Goal: Find specific page/section: Find specific page/section

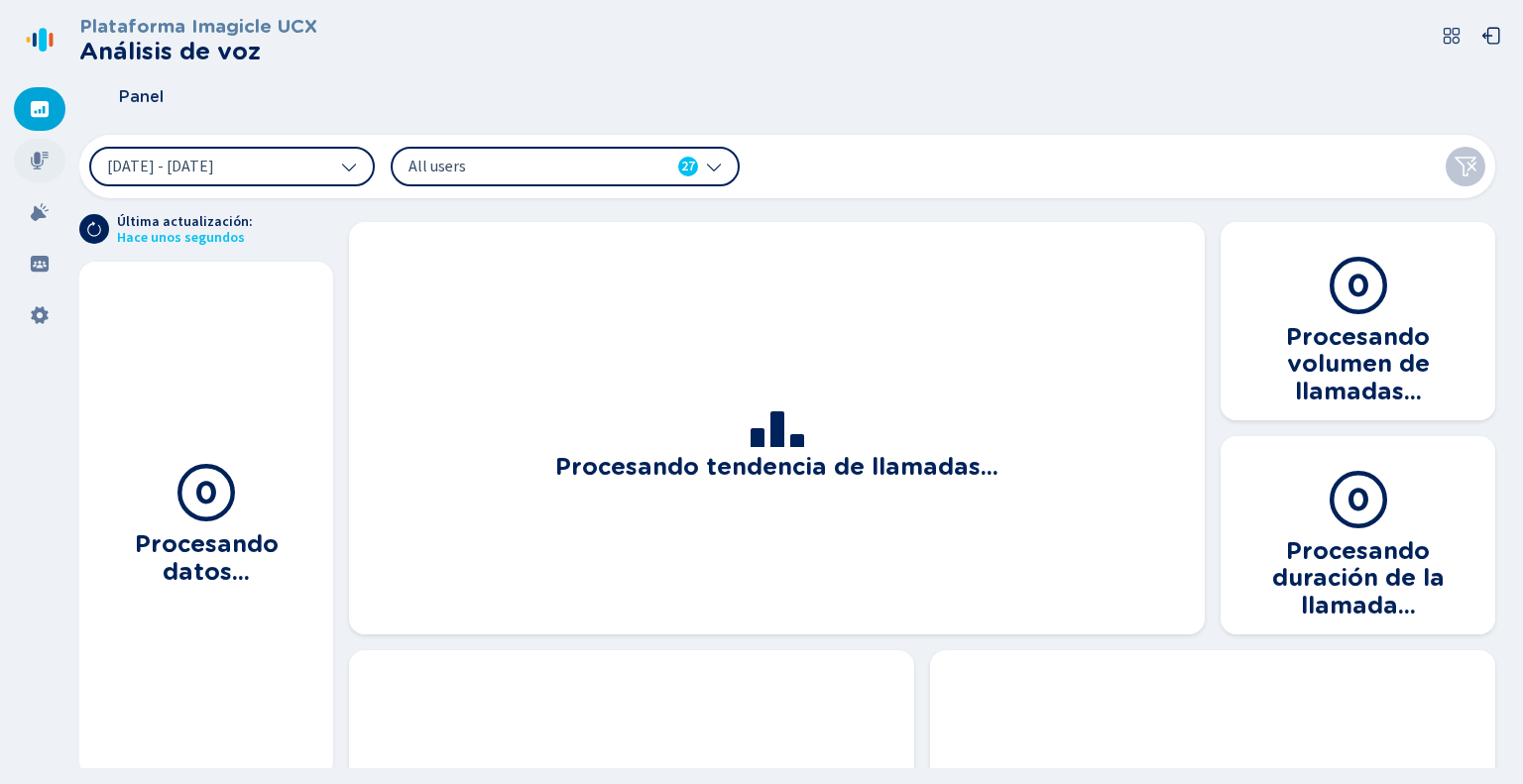
click at [36, 157] on icon at bounding box center [40, 161] width 18 height 18
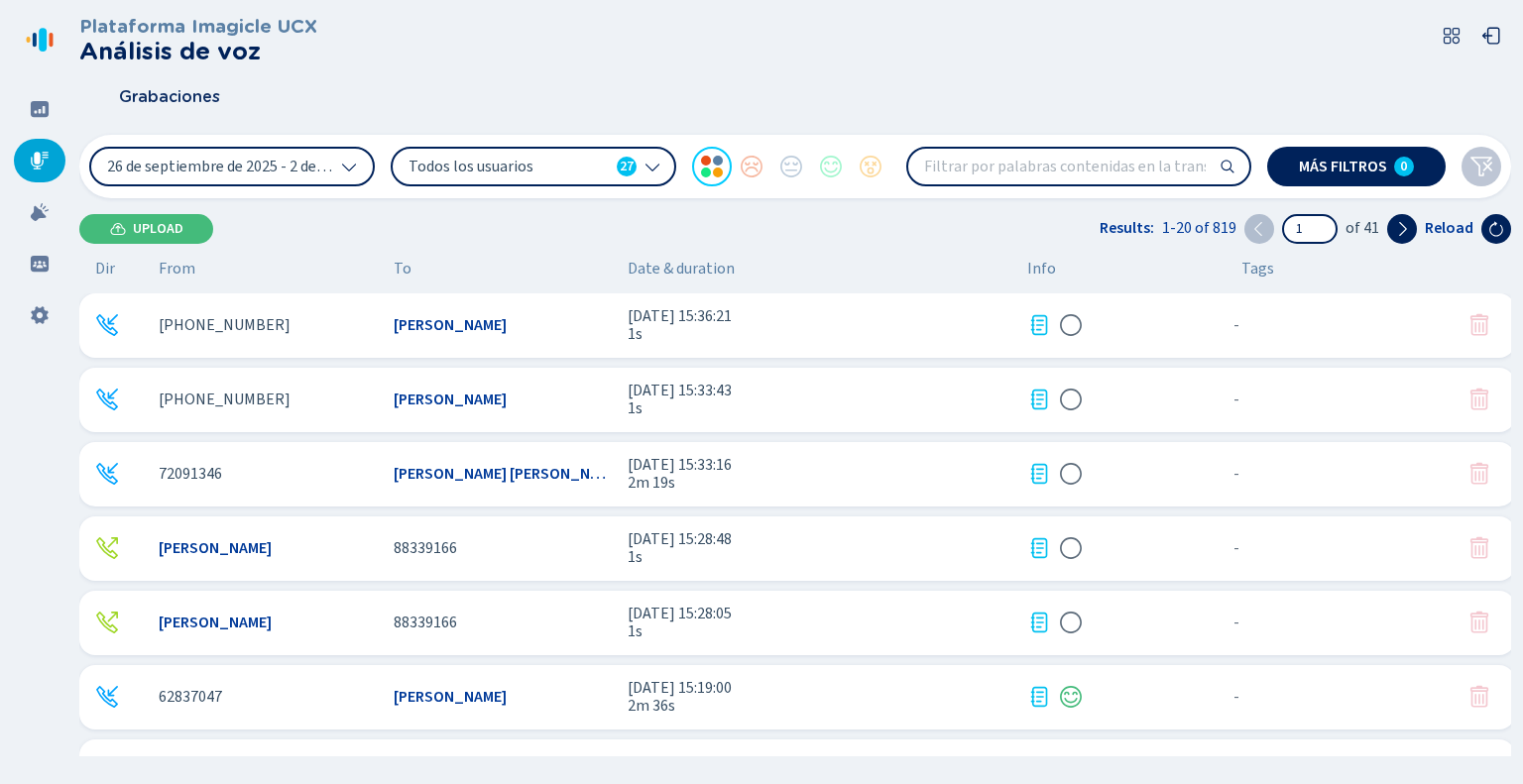
click at [1007, 170] on input "search" at bounding box center [1079, 167] width 341 height 36
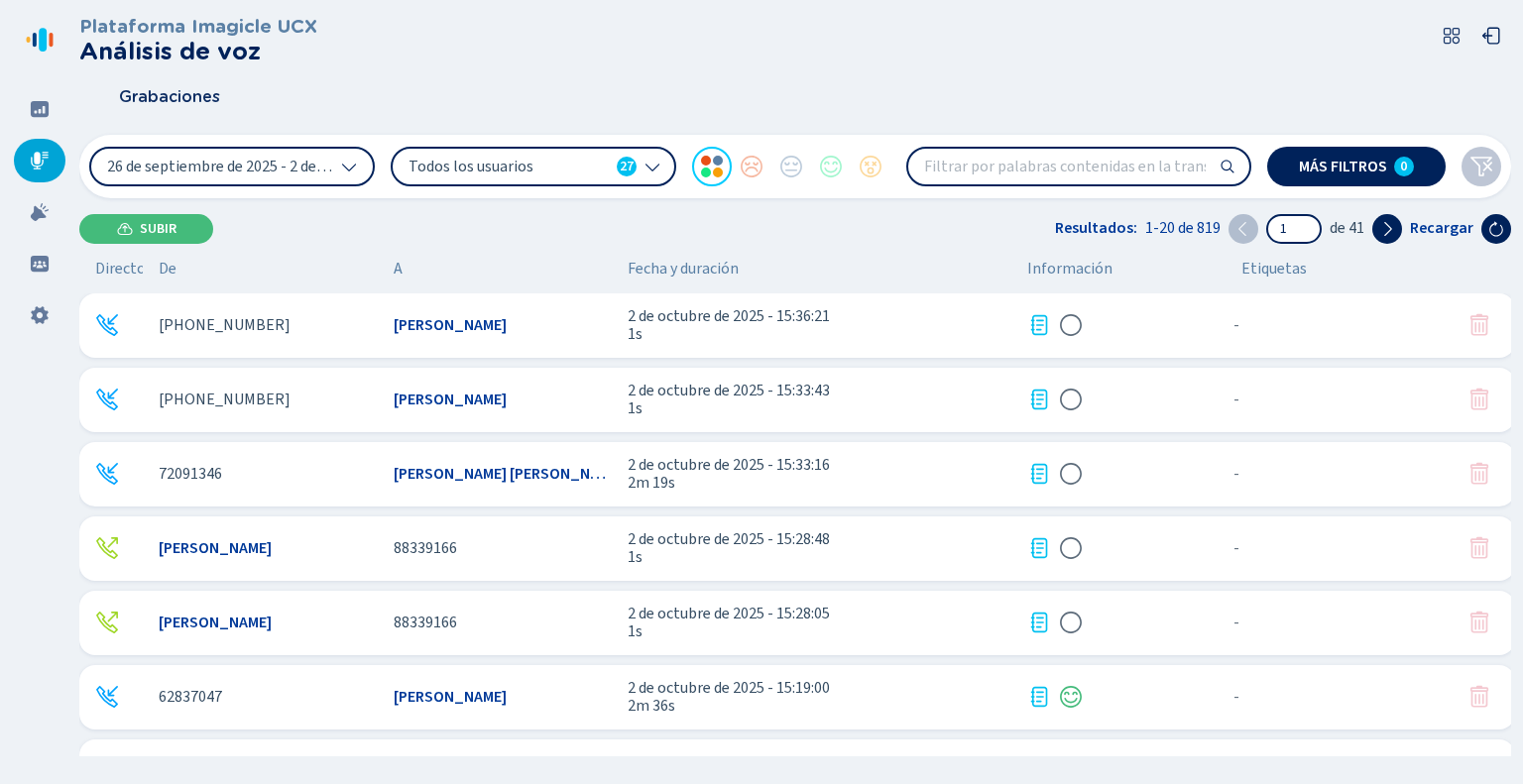
click at [656, 164] on icon at bounding box center [652, 167] width 16 height 16
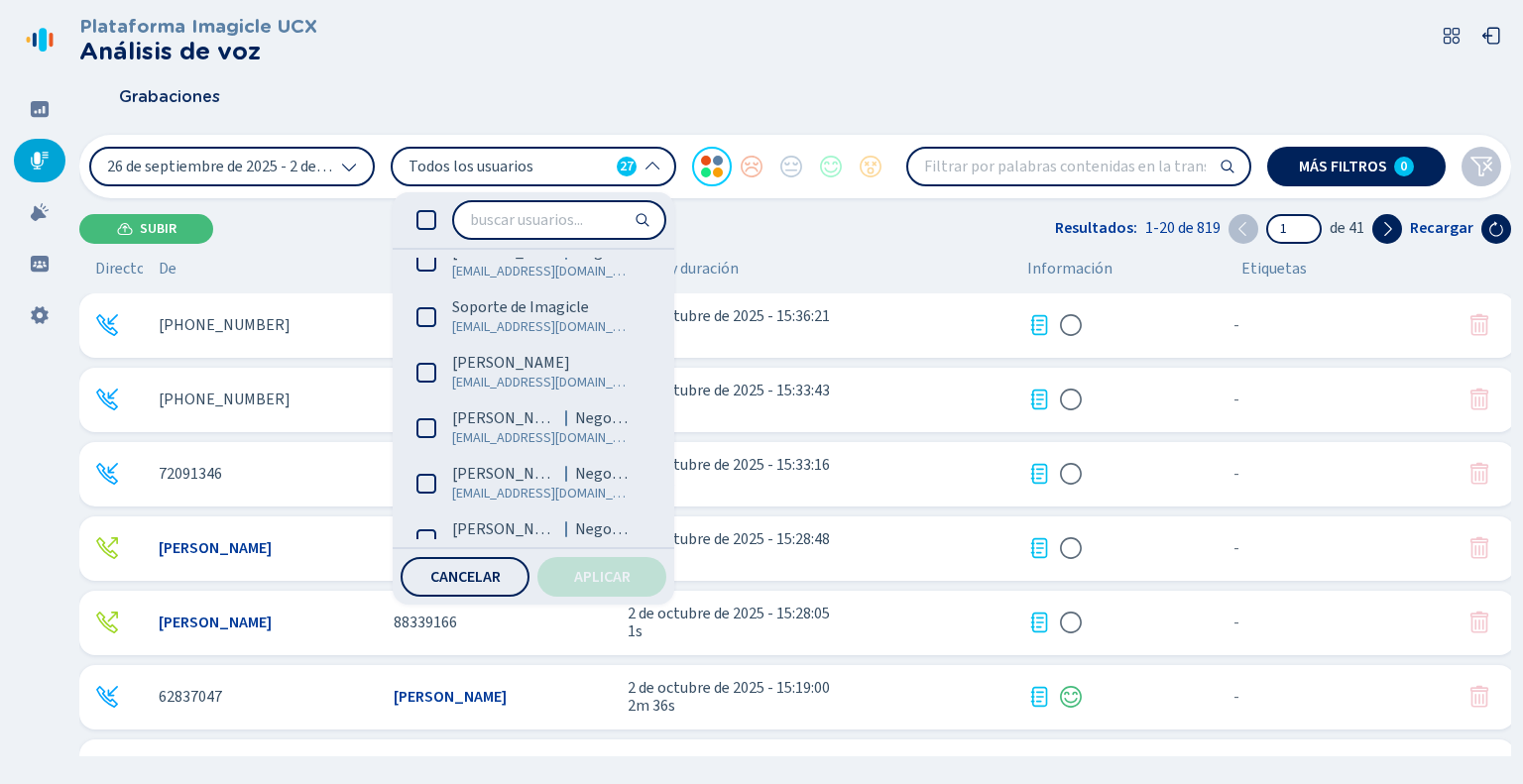
scroll to position [793, 0]
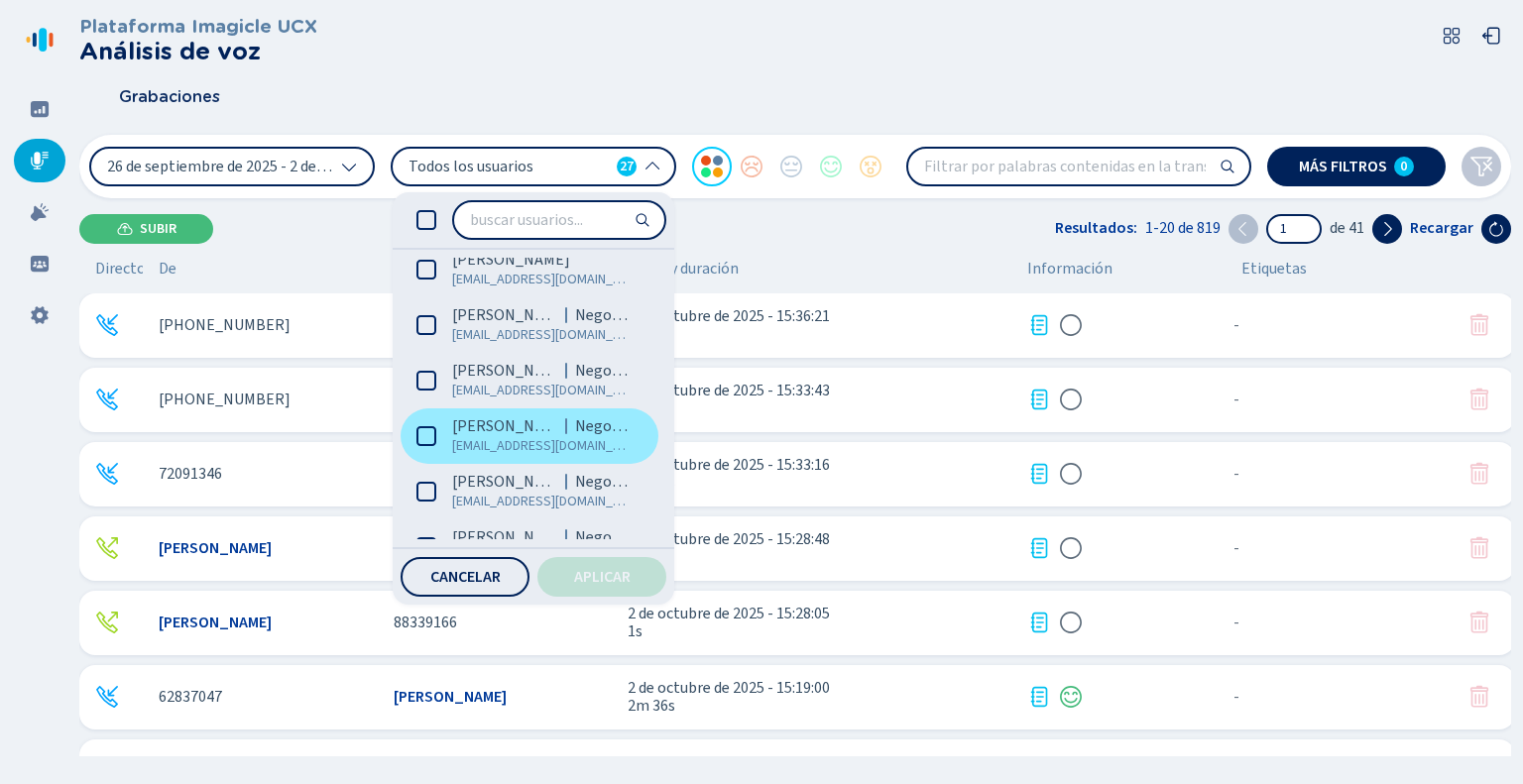
click at [430, 437] on icon at bounding box center [426, 436] width 20 height 20
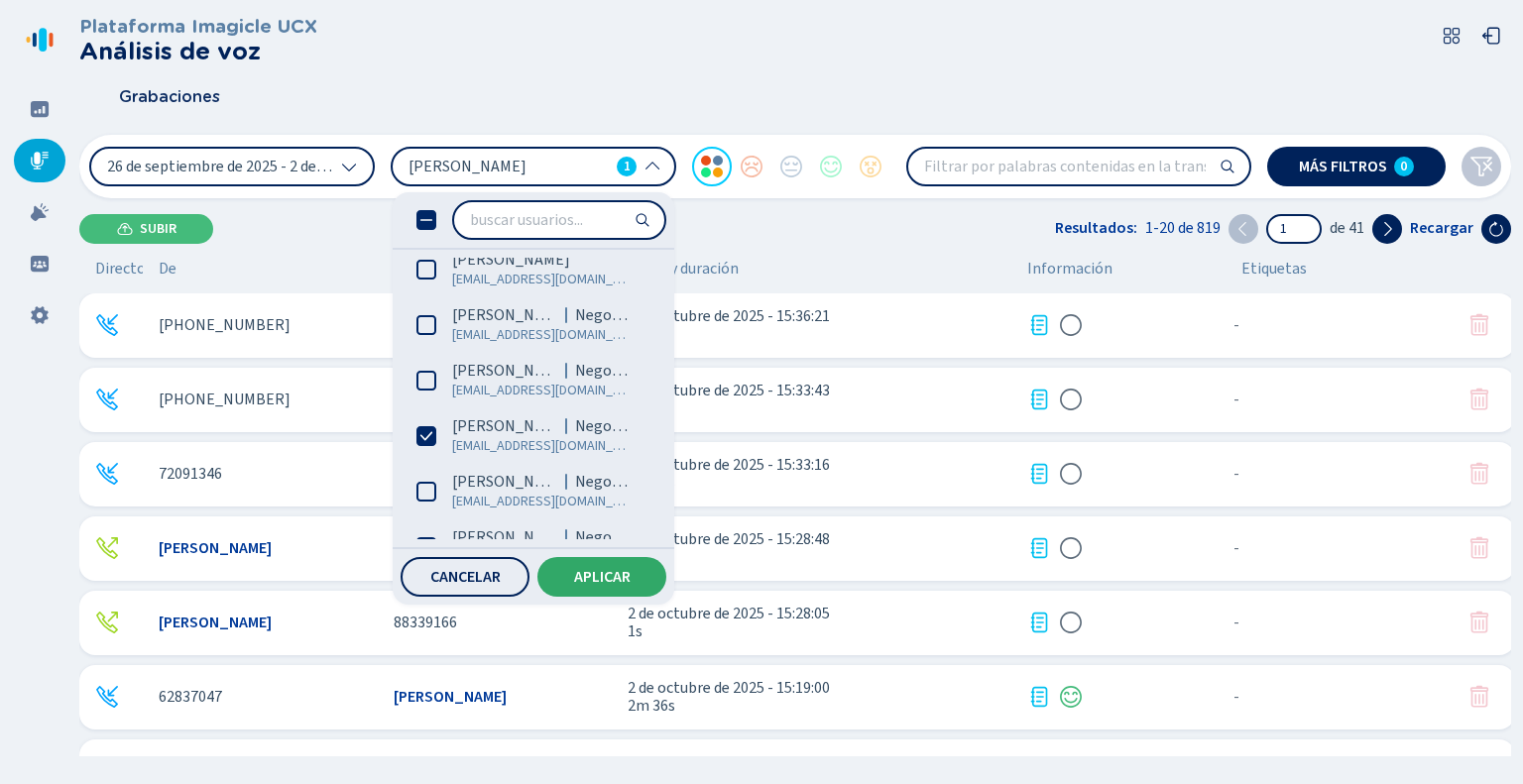
click at [629, 564] on button "Aplicar" at bounding box center [602, 577] width 129 height 40
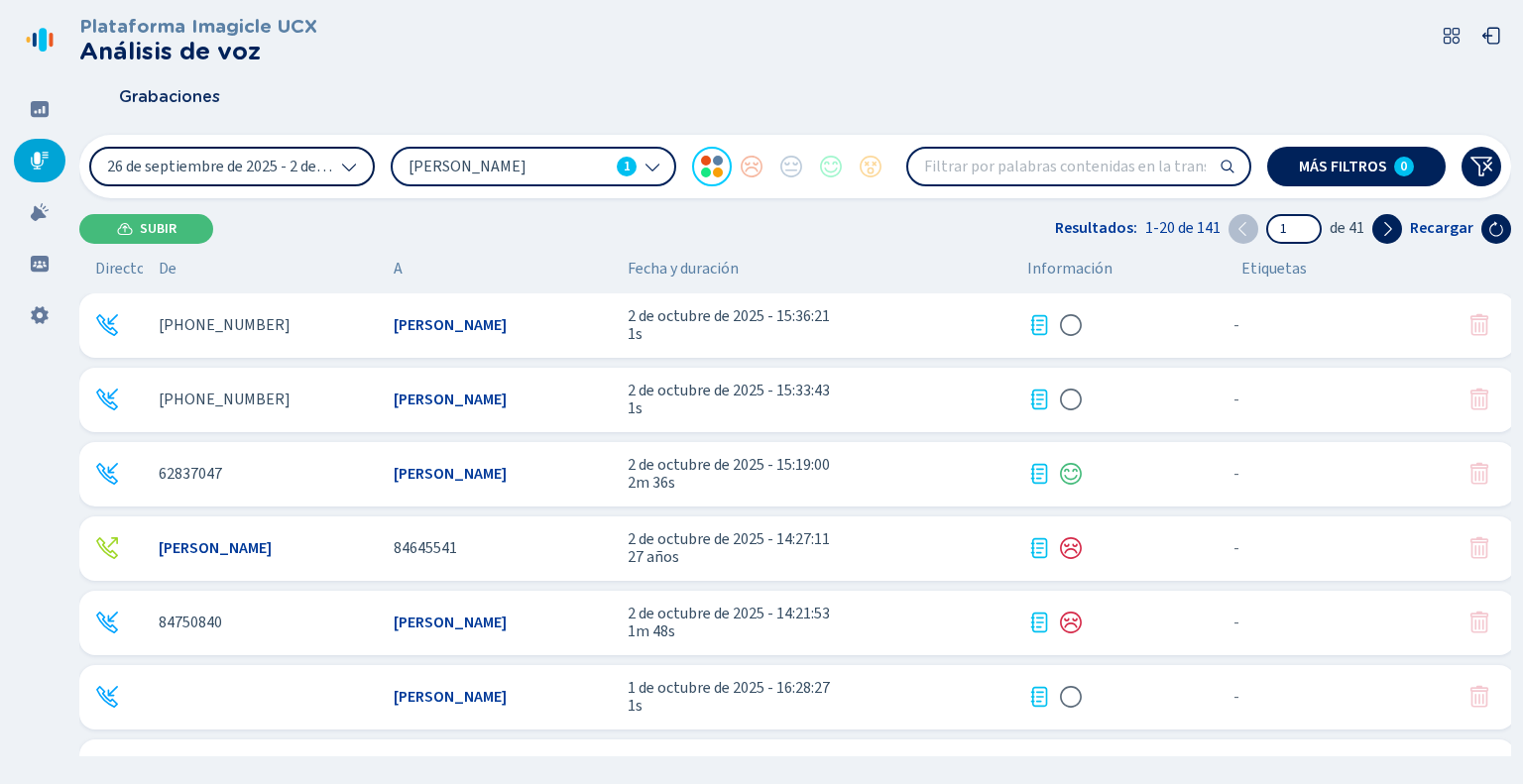
click at [350, 175] on button "26 de septiembre de 2025 - 2 de octubre de 2025" at bounding box center [232, 167] width 286 height 40
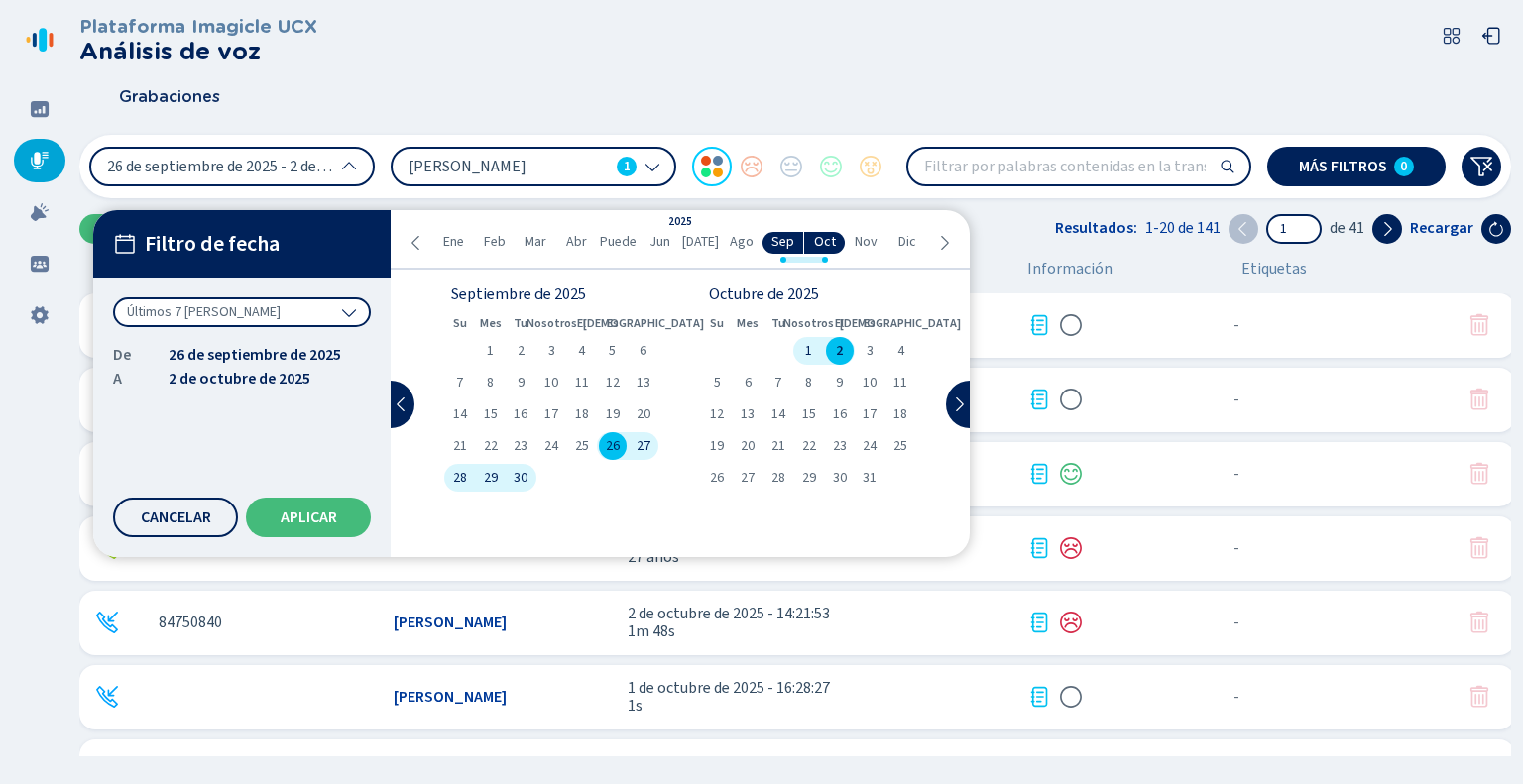
click at [813, 349] on div "1" at bounding box center [808, 351] width 31 height 28
click at [803, 343] on div "1" at bounding box center [808, 351] width 31 height 28
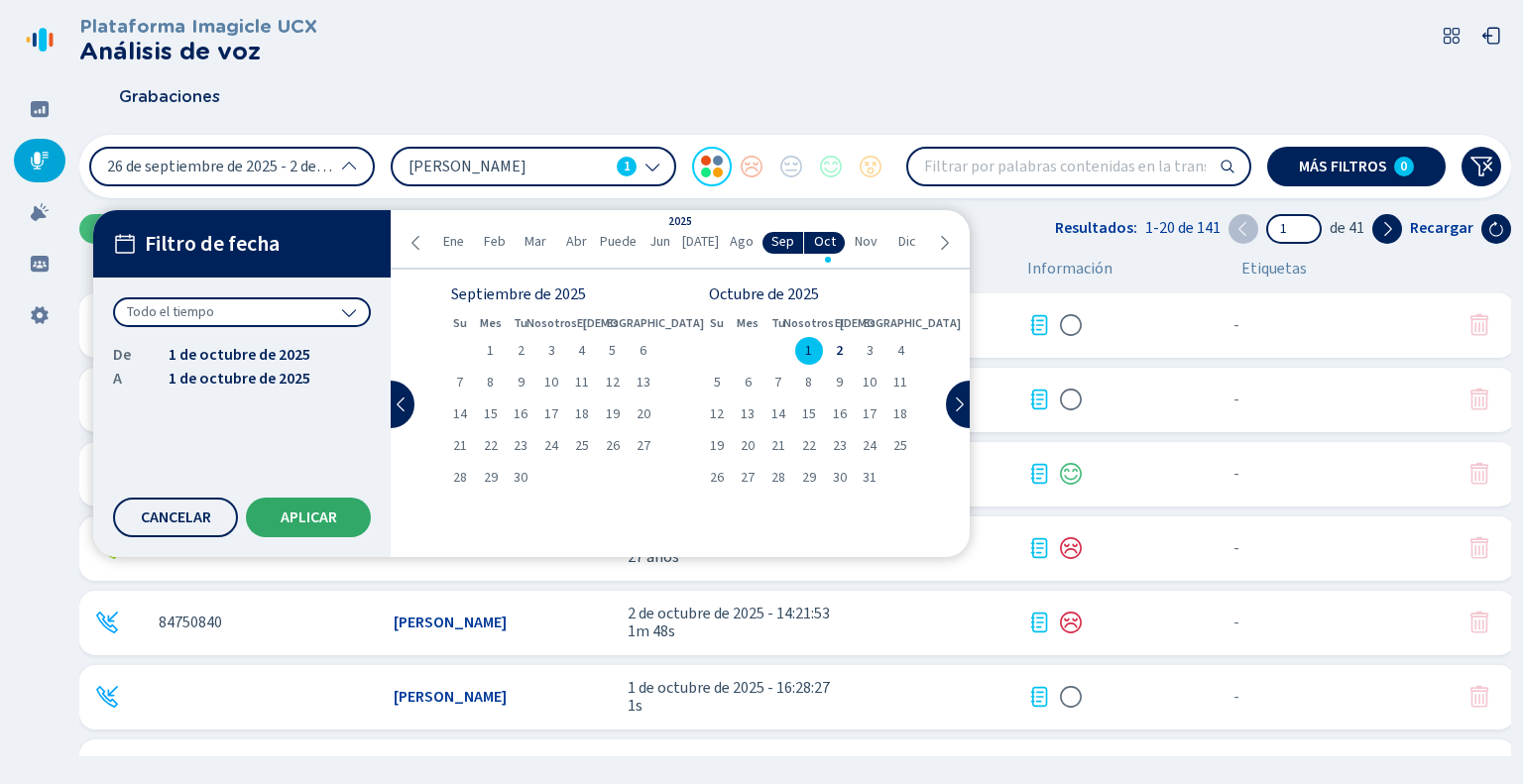
click at [299, 513] on font "Aplicar" at bounding box center [308, 517] width 57 height 22
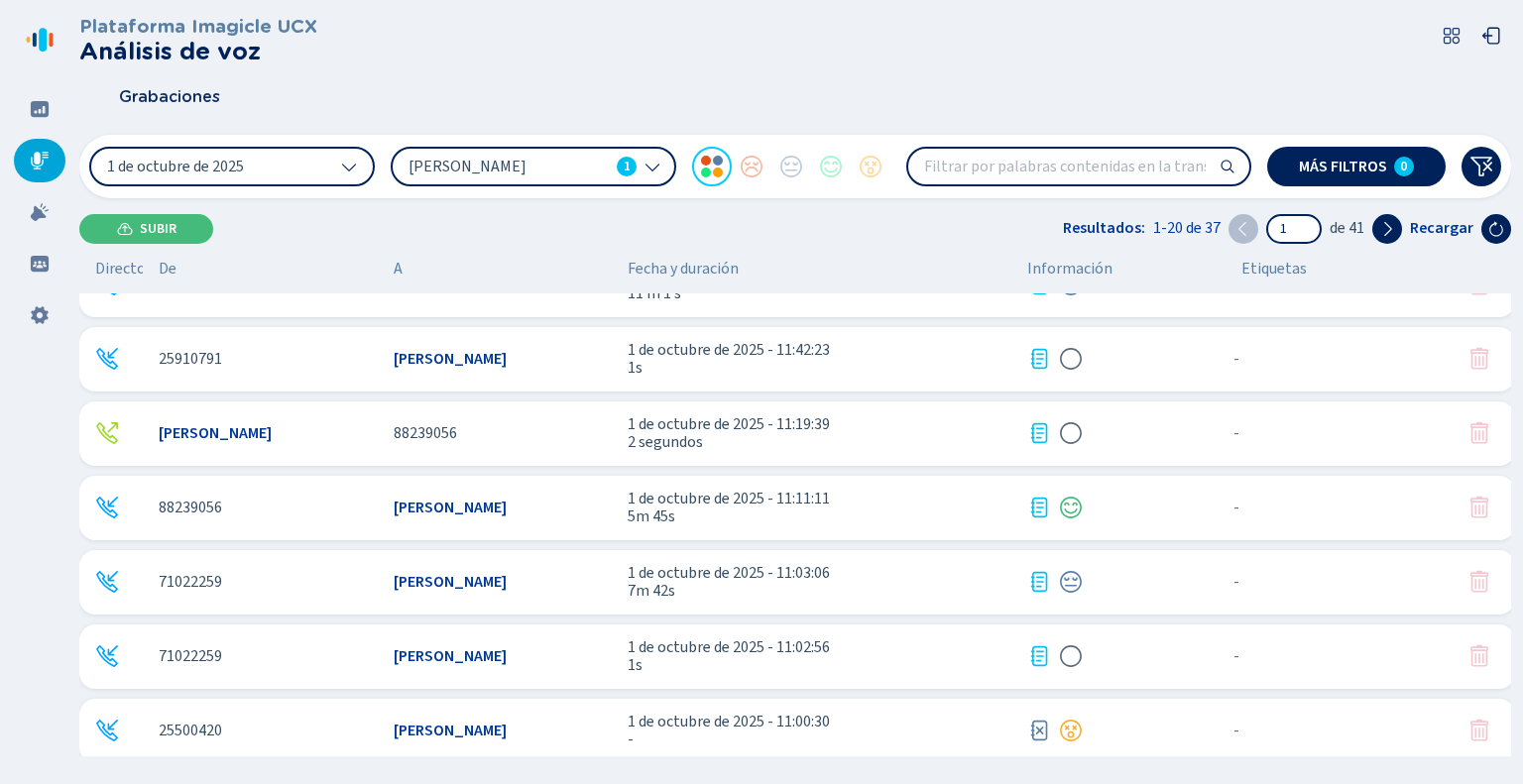
scroll to position [1008, 0]
click at [1389, 229] on icon at bounding box center [1387, 229] width 16 height 16
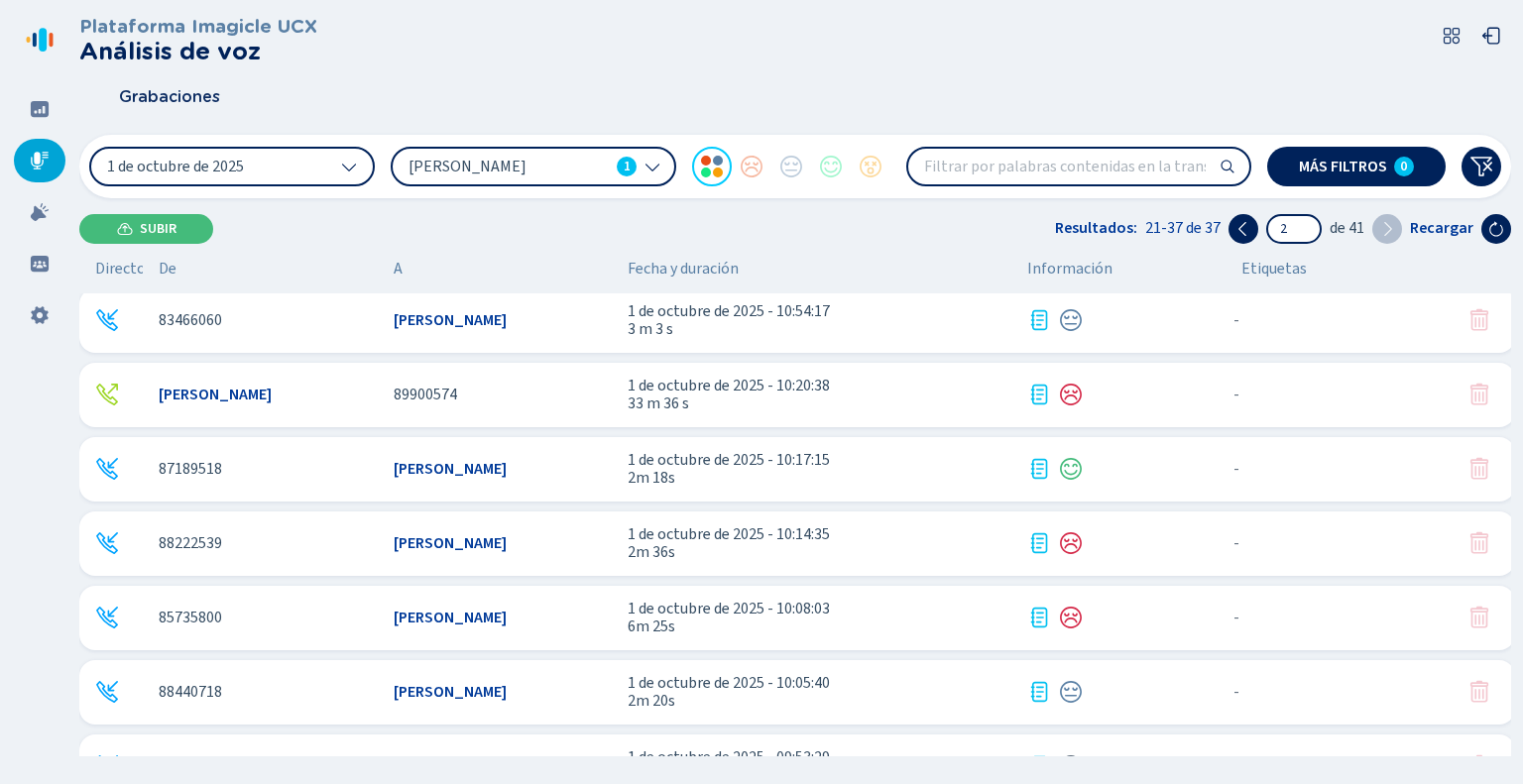
scroll to position [0, 0]
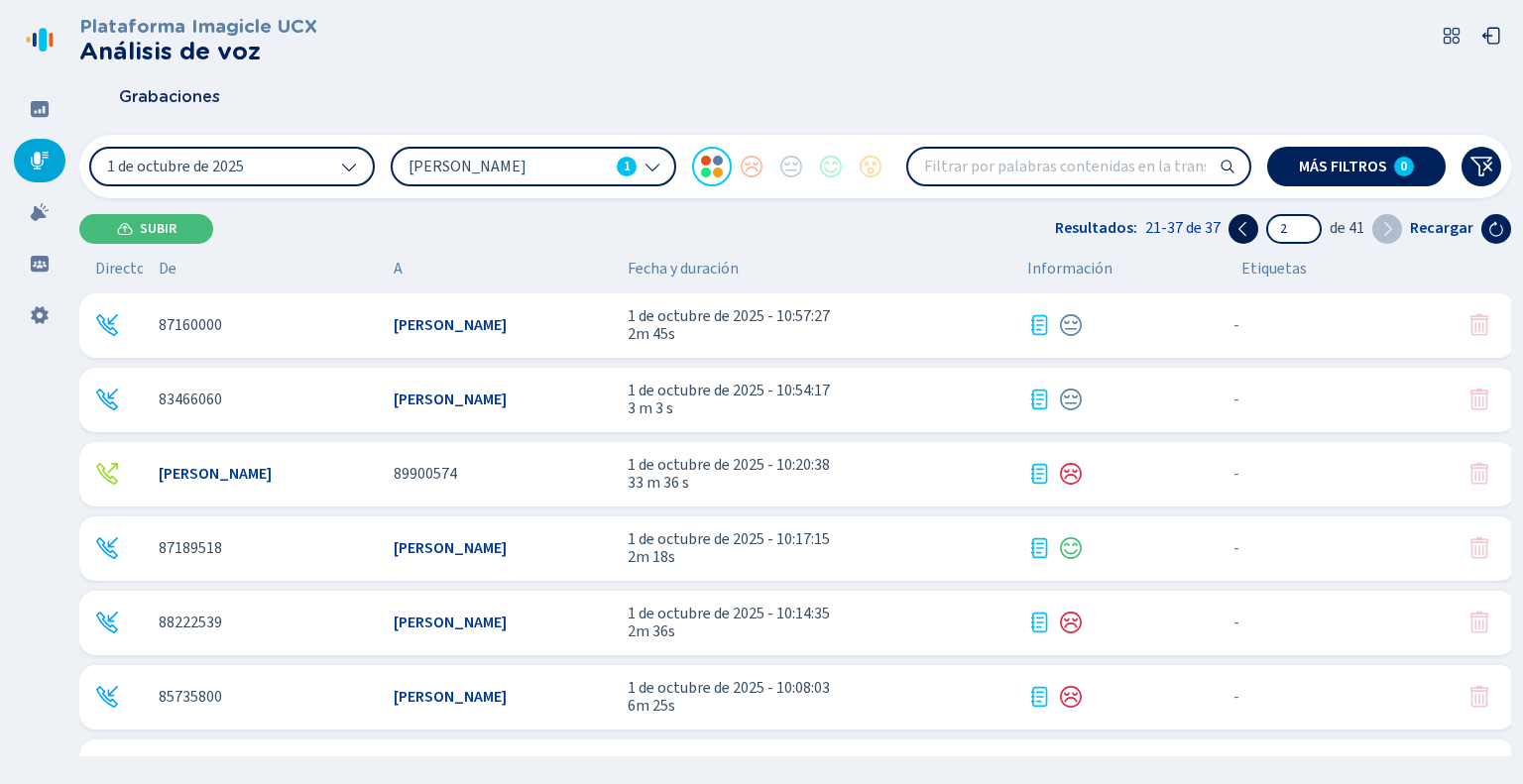
click at [1247, 230] on icon at bounding box center [1243, 229] width 16 height 16
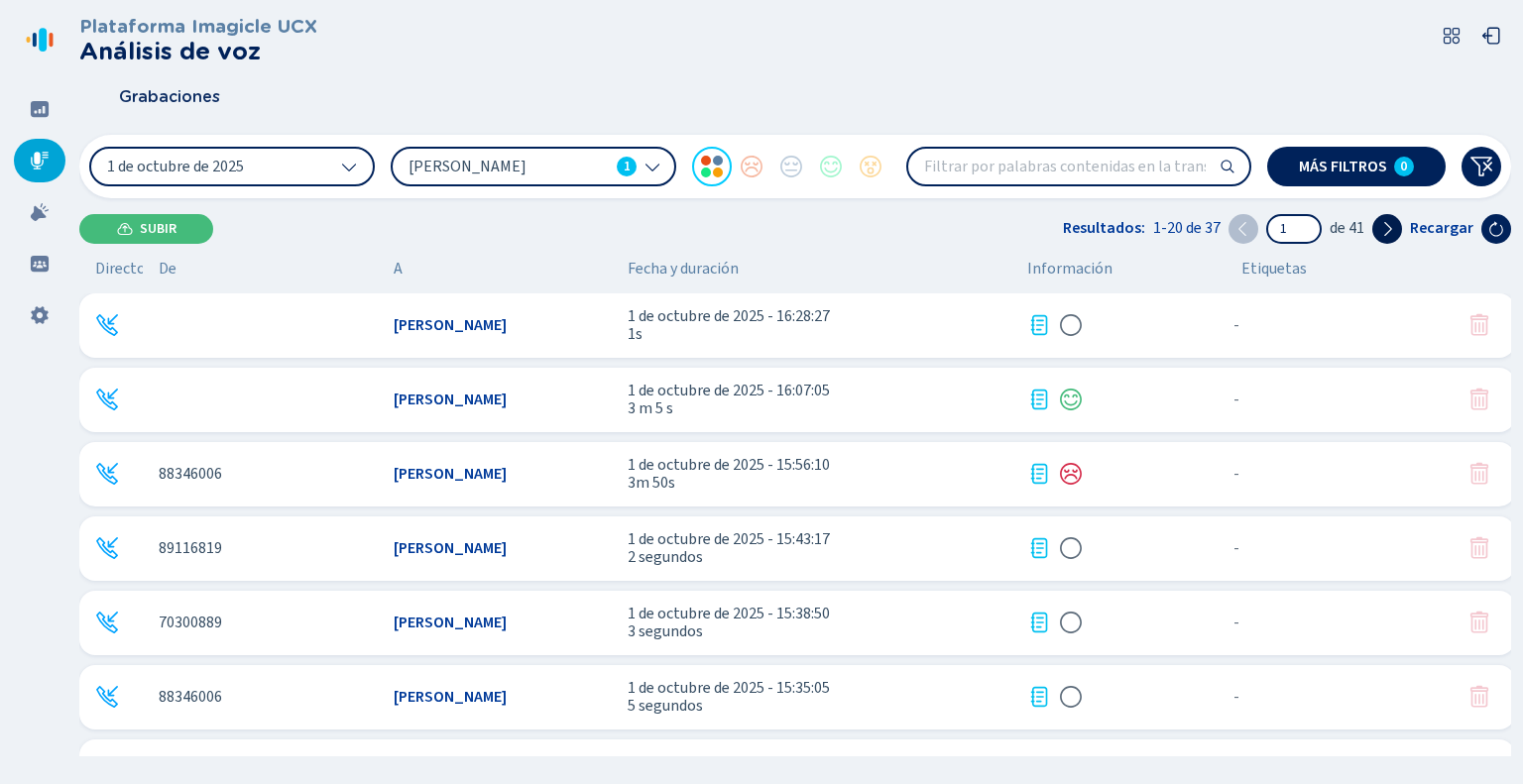
click at [1401, 232] on button at bounding box center [1387, 229] width 30 height 30
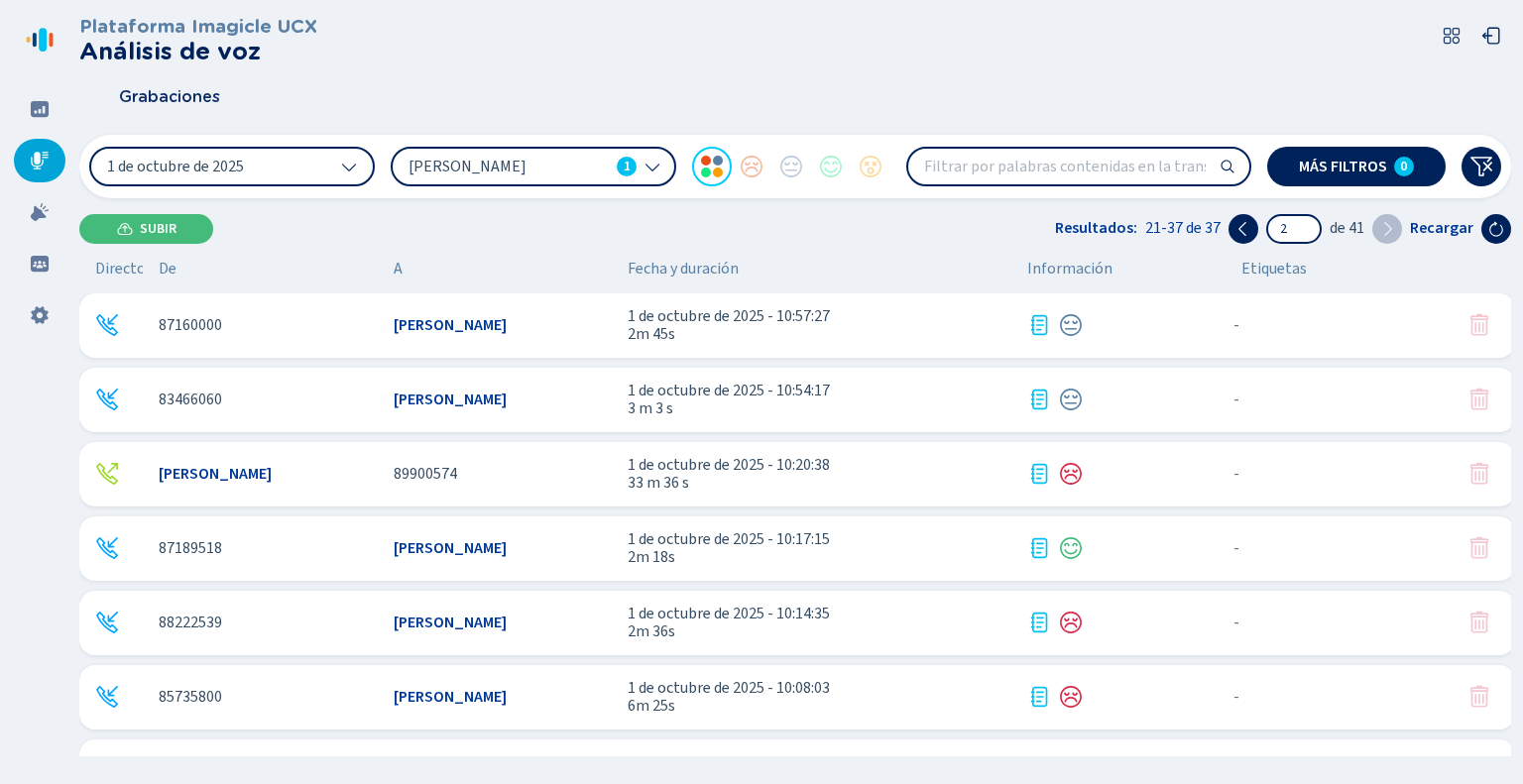
click at [1395, 230] on icon at bounding box center [1387, 229] width 16 height 16
click at [1233, 229] on button at bounding box center [1243, 229] width 30 height 30
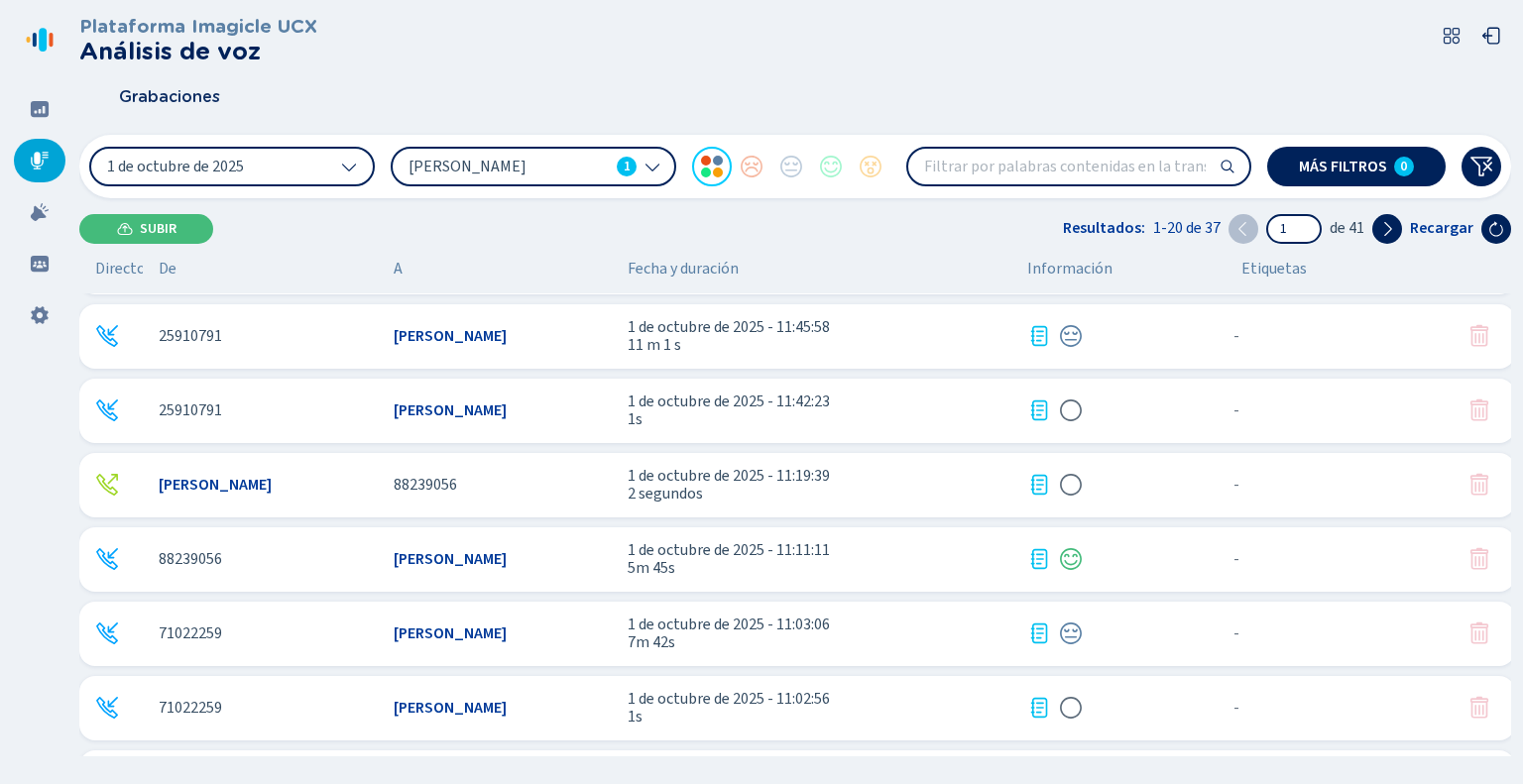
scroll to position [1008, 0]
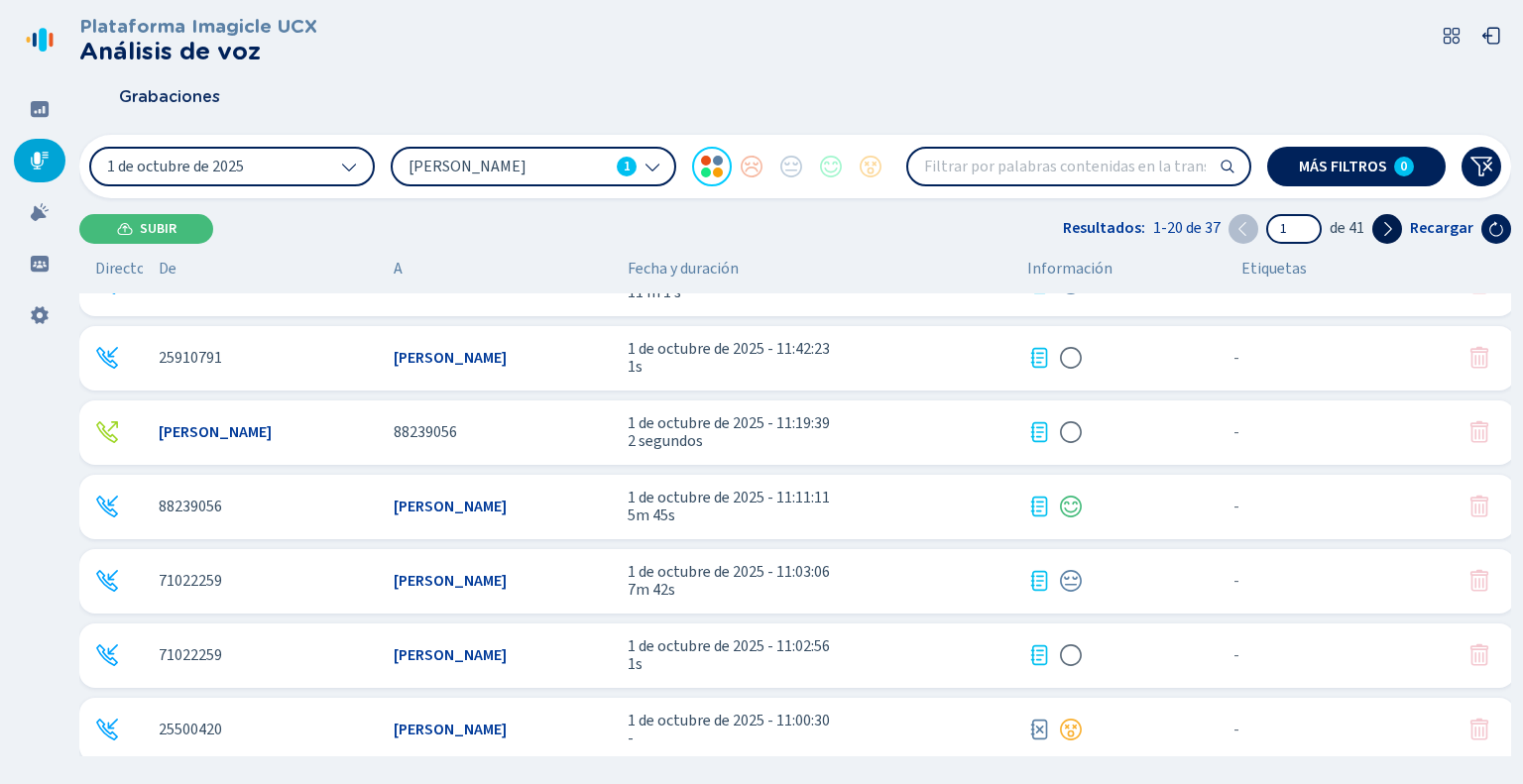
click at [1384, 237] on button at bounding box center [1387, 229] width 30 height 30
type input "2"
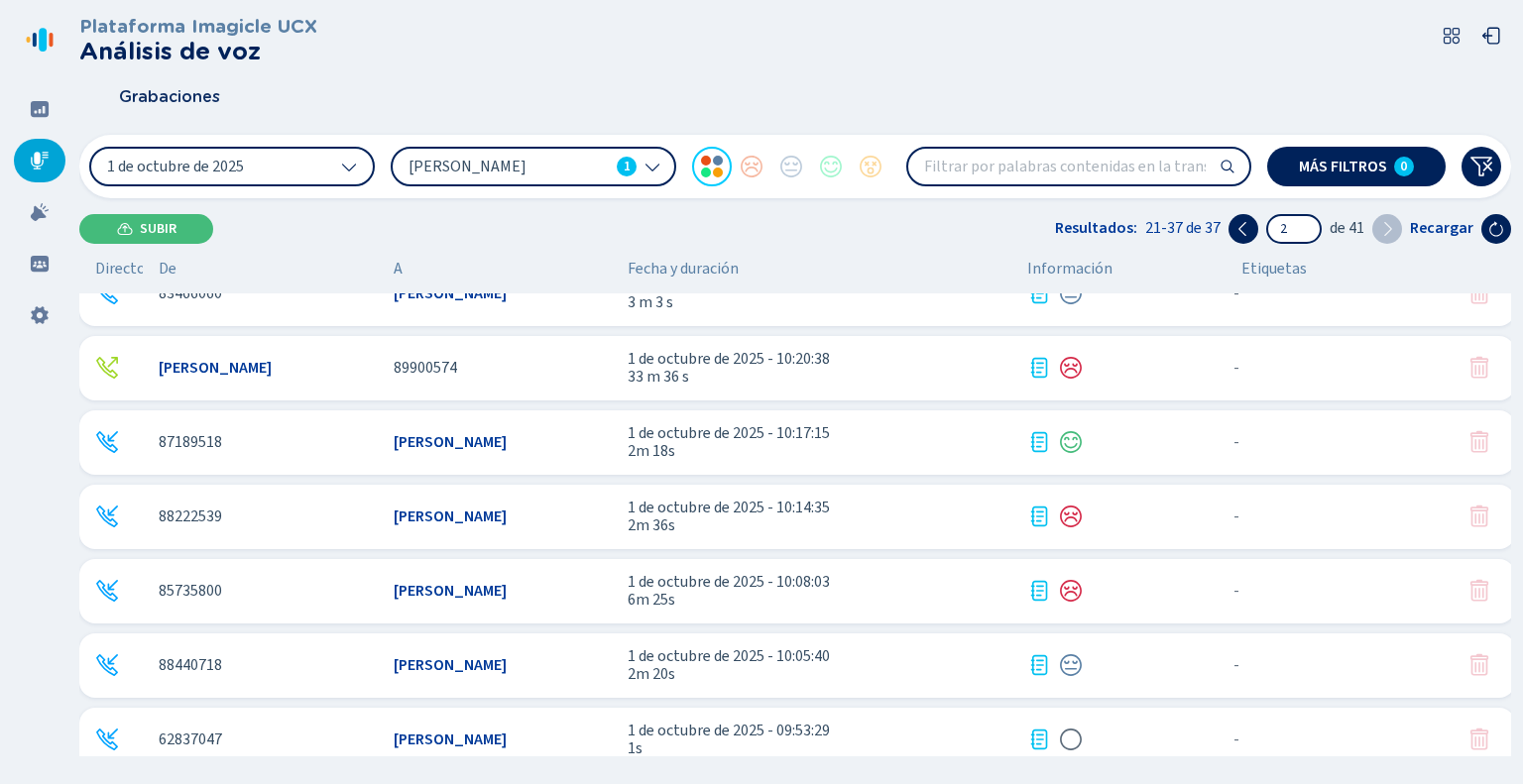
scroll to position [0, 0]
